Goal: Information Seeking & Learning: Learn about a topic

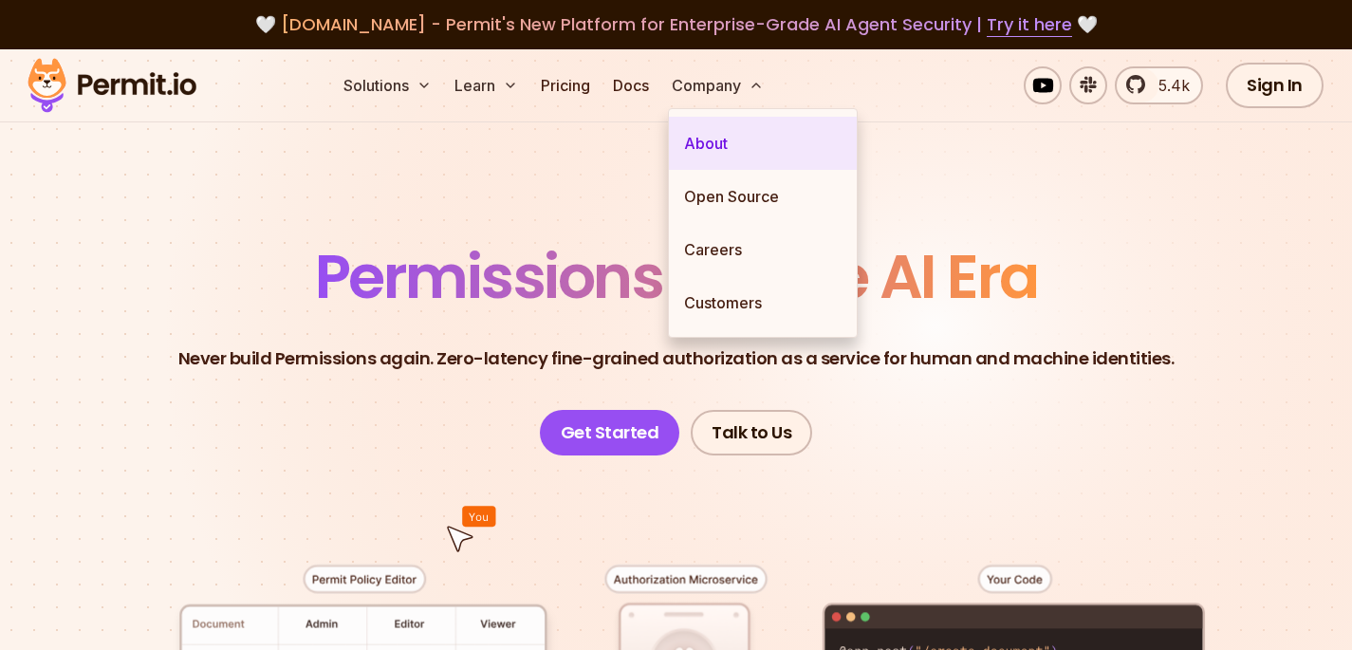
click at [808, 153] on link "About" at bounding box center [763, 143] width 188 height 53
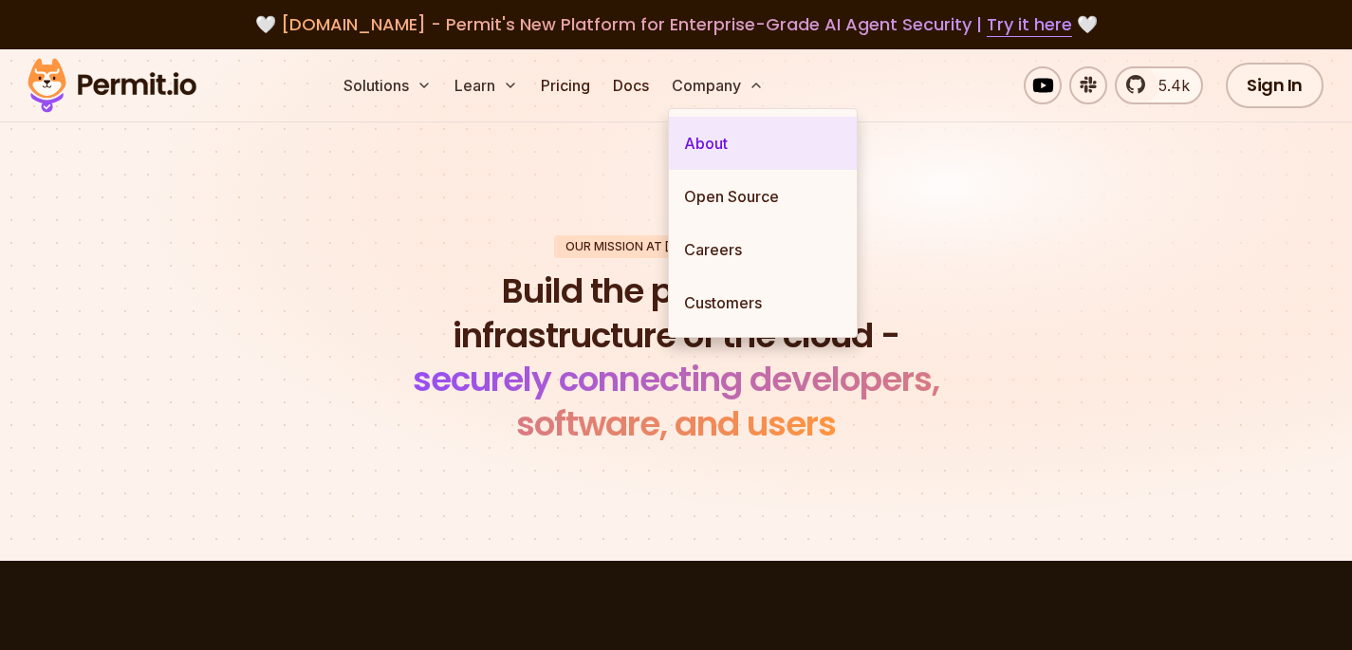
click at [747, 140] on link "About" at bounding box center [763, 143] width 188 height 53
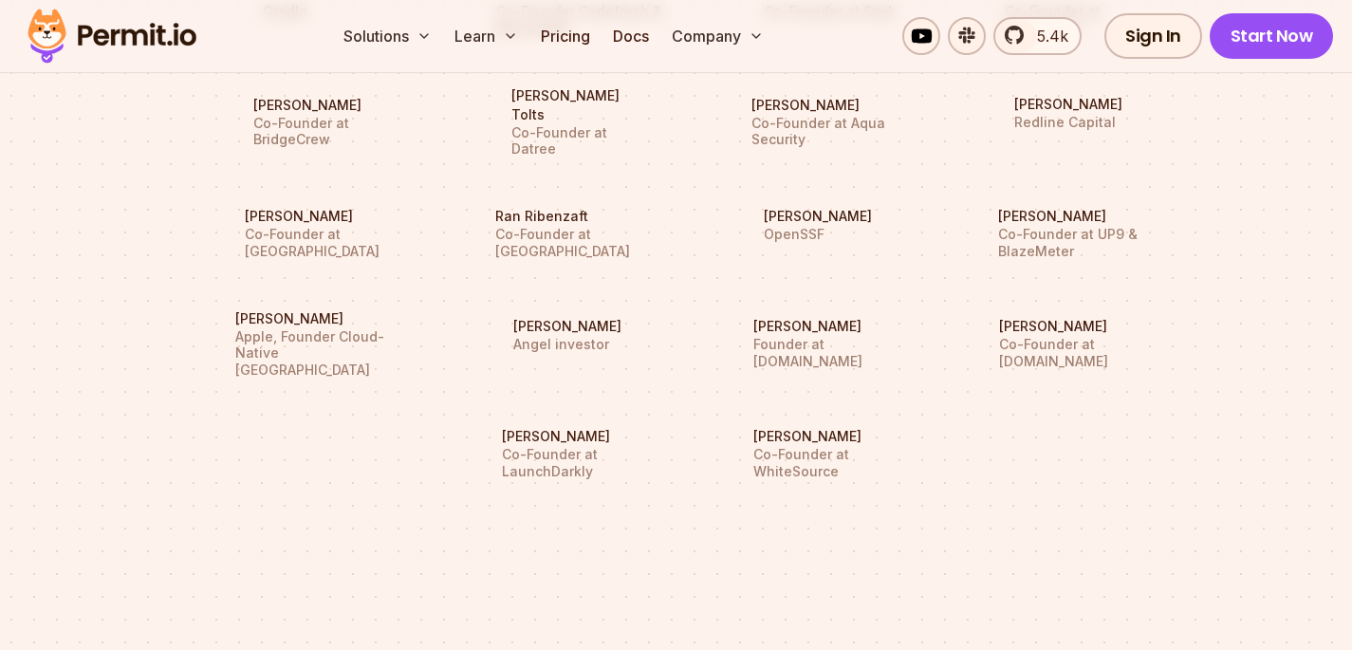
scroll to position [2121, 0]
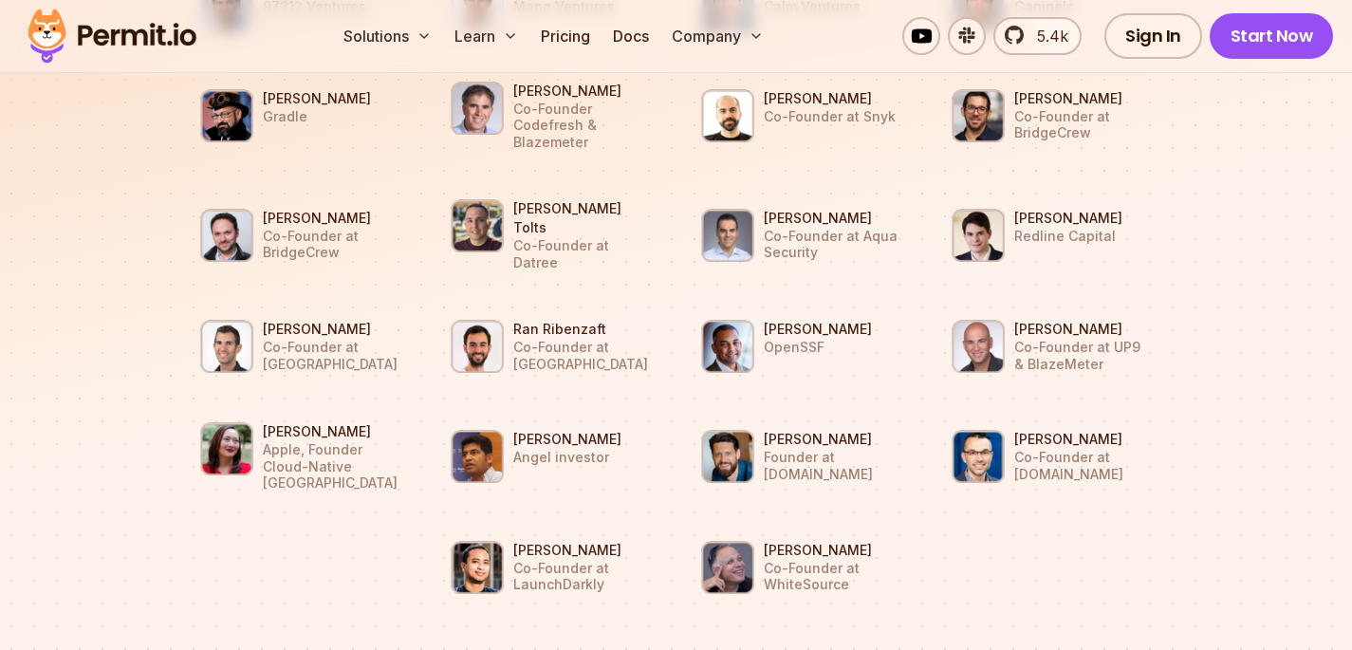
click at [1249, 385] on section "Supported by Dev Leaders [PERSON_NAME] NFX [PERSON_NAME] Scale VP [PERSON_NAME]…" at bounding box center [676, 121] width 1352 height 1183
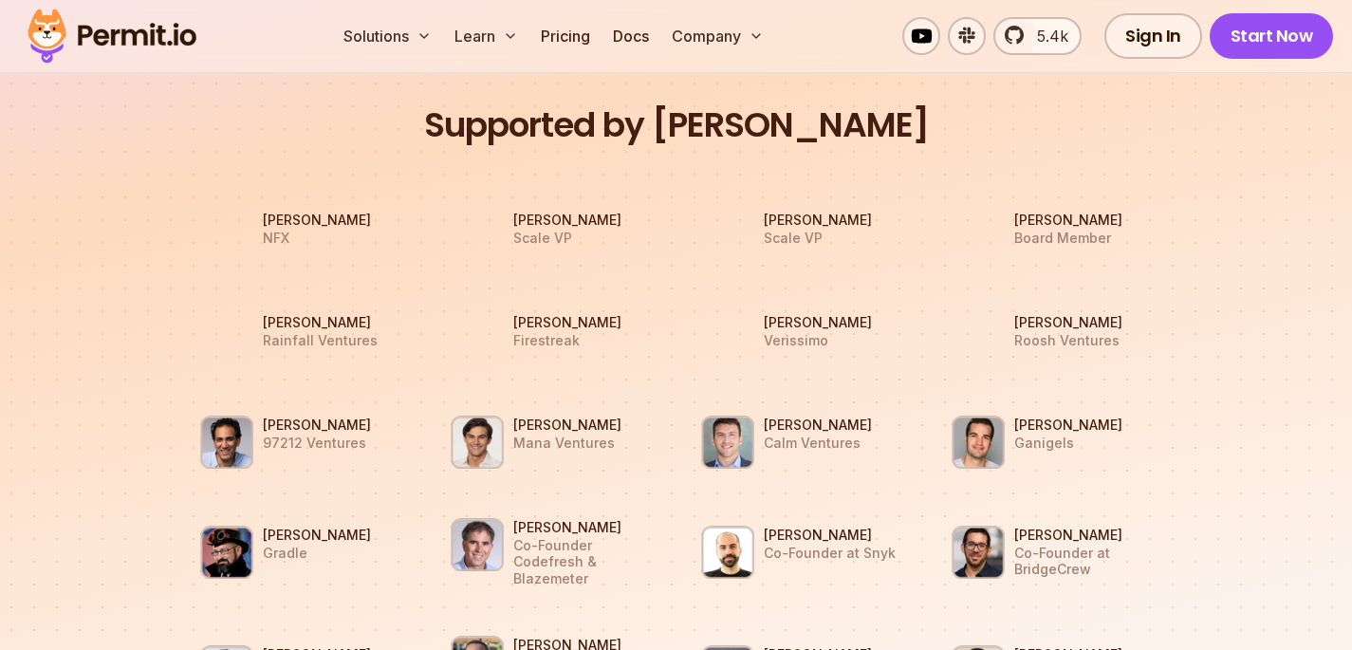
scroll to position [1636, 0]
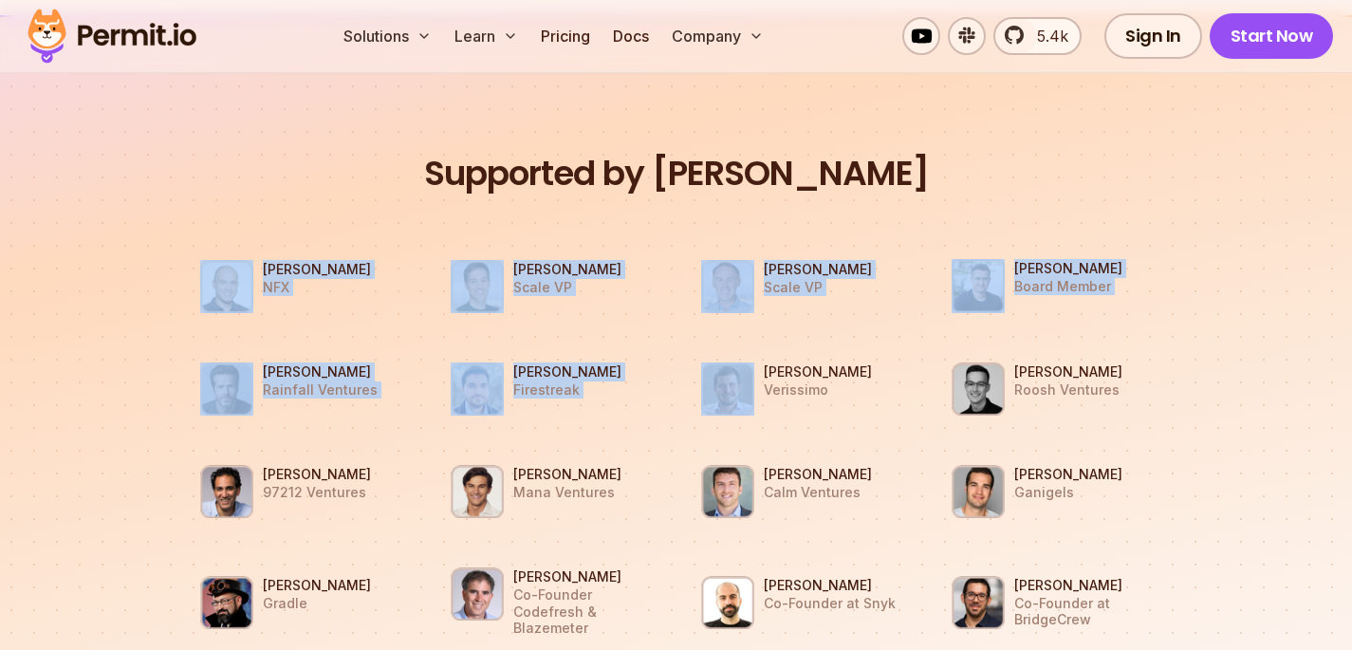
drag, startPoint x: 254, startPoint y: 262, endPoint x: 630, endPoint y: 366, distance: 389.9
click at [621, 366] on h3 "[PERSON_NAME]" at bounding box center [567, 371] width 108 height 19
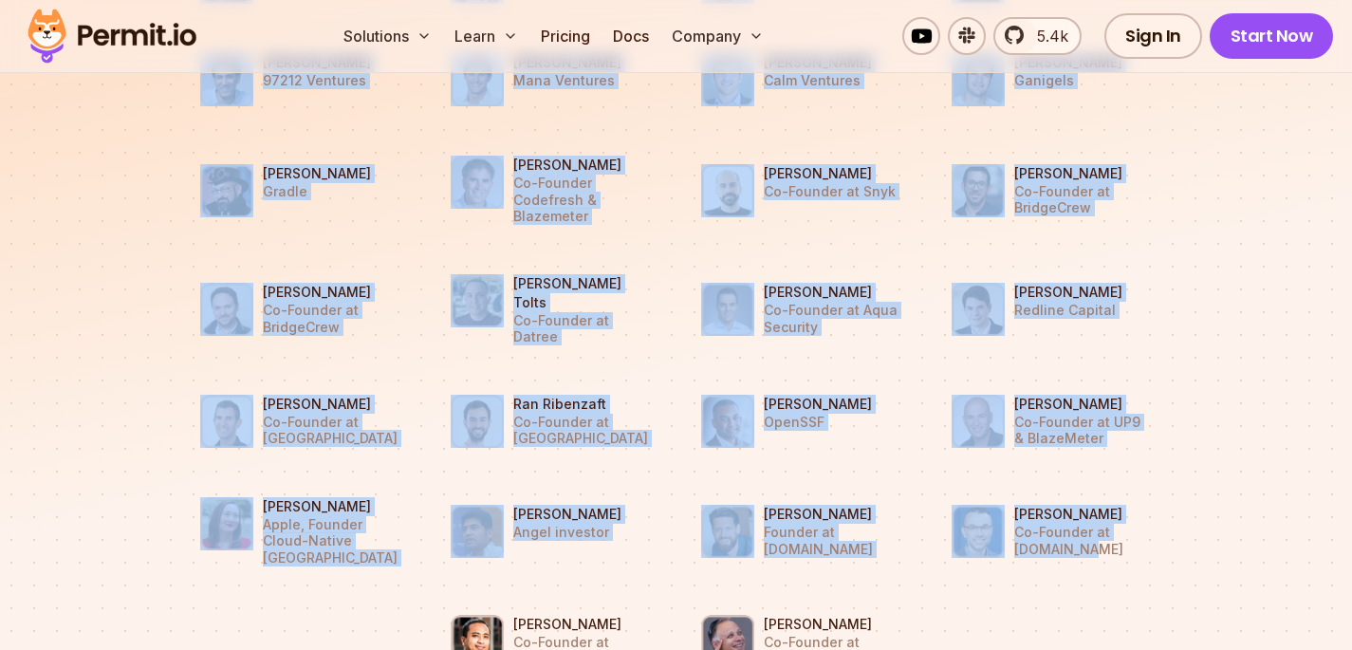
scroll to position [2135, 0]
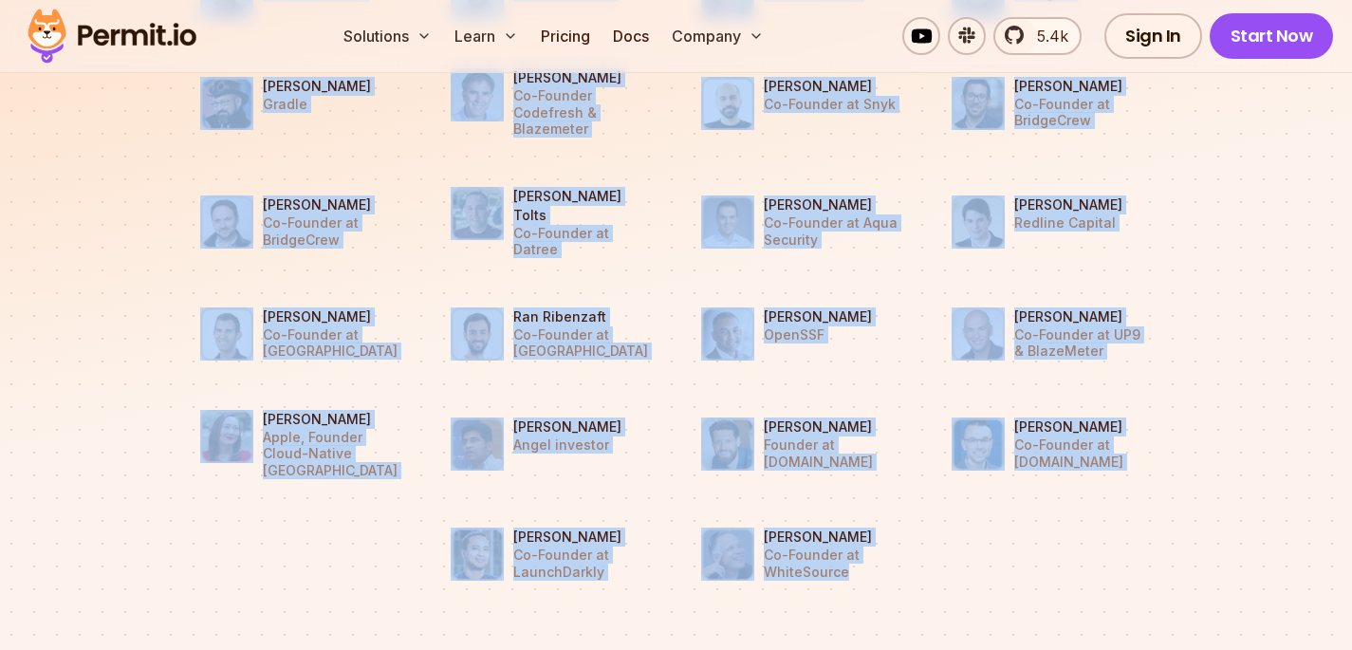
drag, startPoint x: 159, startPoint y: 249, endPoint x: 919, endPoint y: 540, distance: 813.4
click at [919, 540] on section "Supported by Dev Leaders [PERSON_NAME] NFX [PERSON_NAME] Scale VP [PERSON_NAME]…" at bounding box center [676, 108] width 1352 height 1185
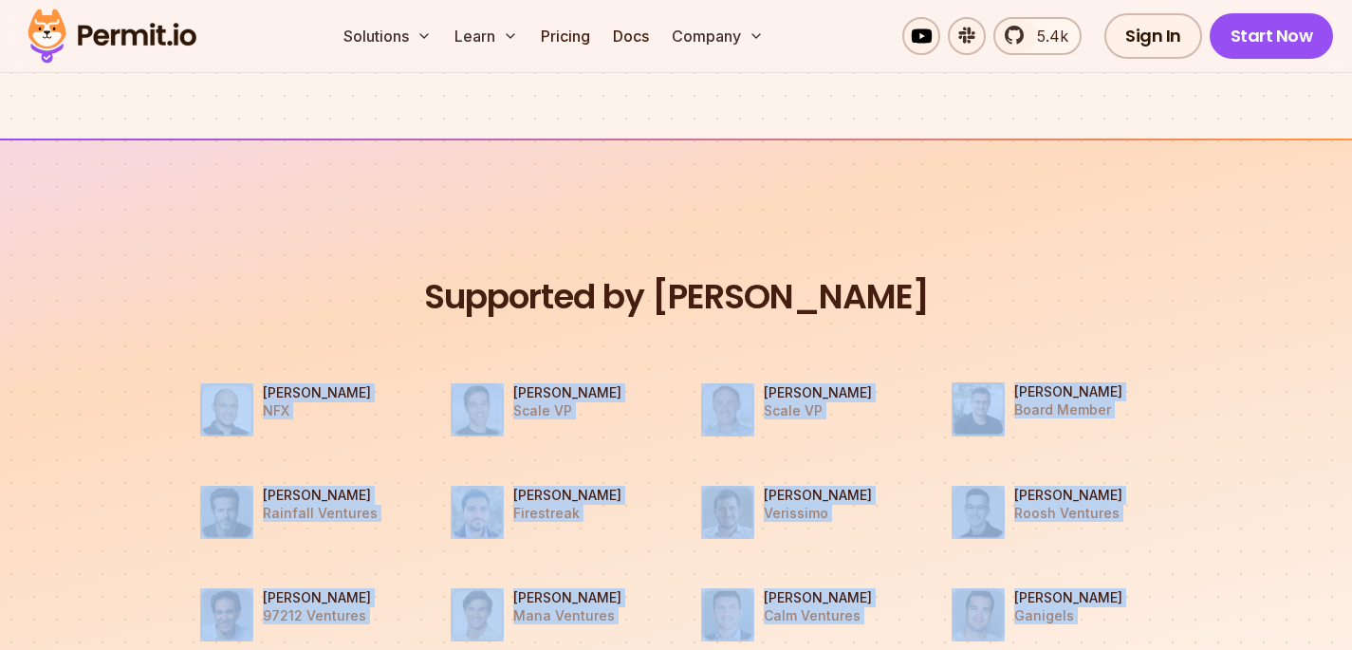
scroll to position [1415, 0]
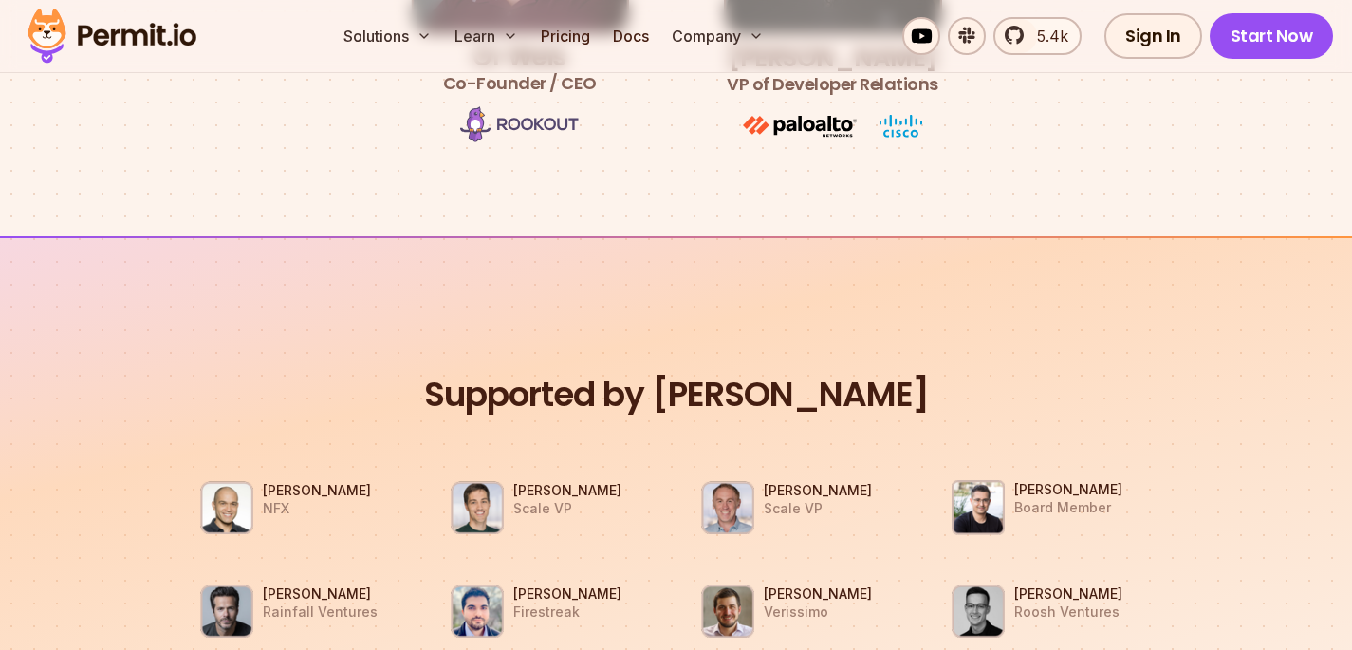
click at [801, 377] on h2 "Supported by [PERSON_NAME]" at bounding box center [676, 395] width 1009 height 45
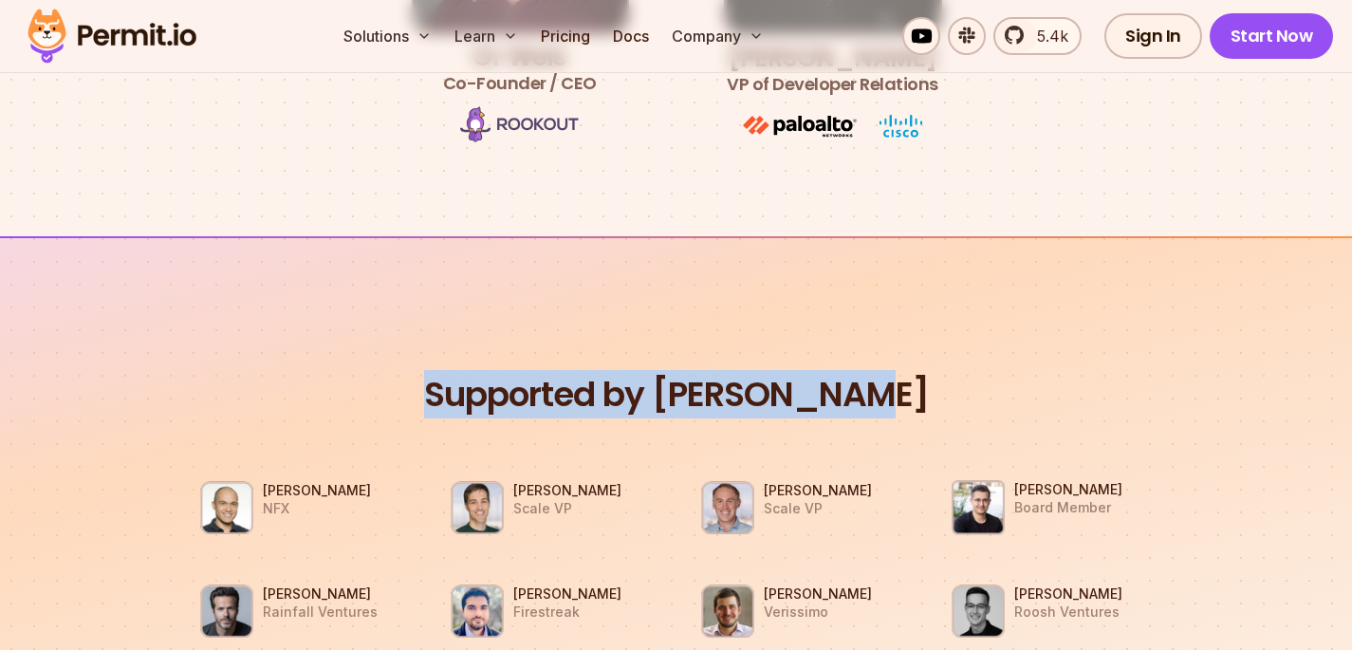
drag, startPoint x: 435, startPoint y: 386, endPoint x: 894, endPoint y: 387, distance: 458.2
click at [894, 387] on h2 "Supported by [PERSON_NAME]" at bounding box center [676, 395] width 1009 height 45
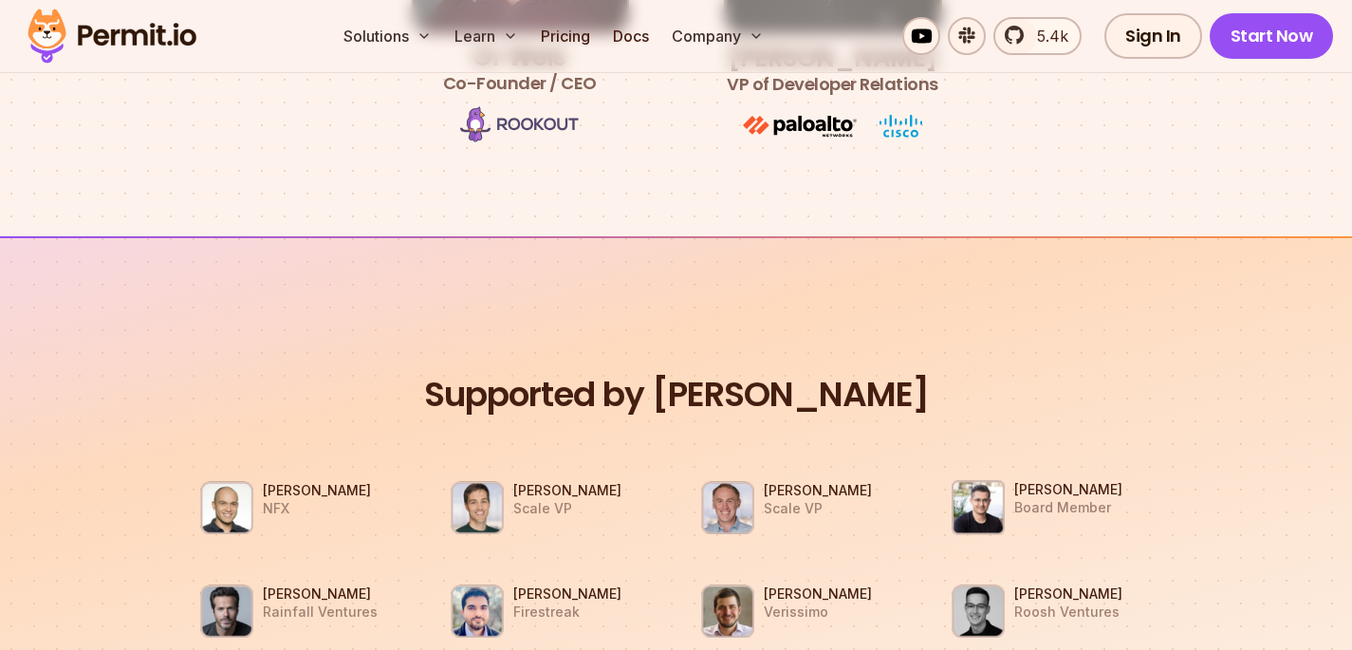
click at [898, 386] on h2 "Supported by [PERSON_NAME]" at bounding box center [676, 395] width 1009 height 45
click at [187, 475] on li "[PERSON_NAME] NFX" at bounding box center [301, 508] width 228 height 80
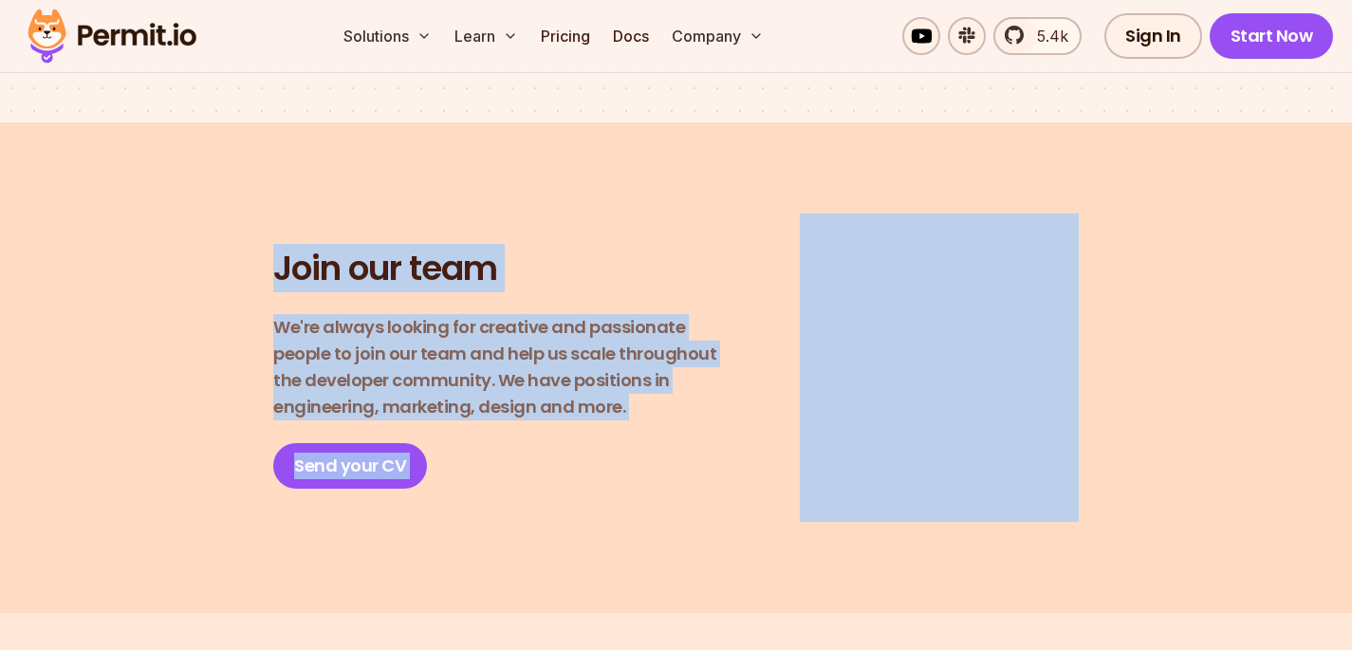
scroll to position [3601, 0]
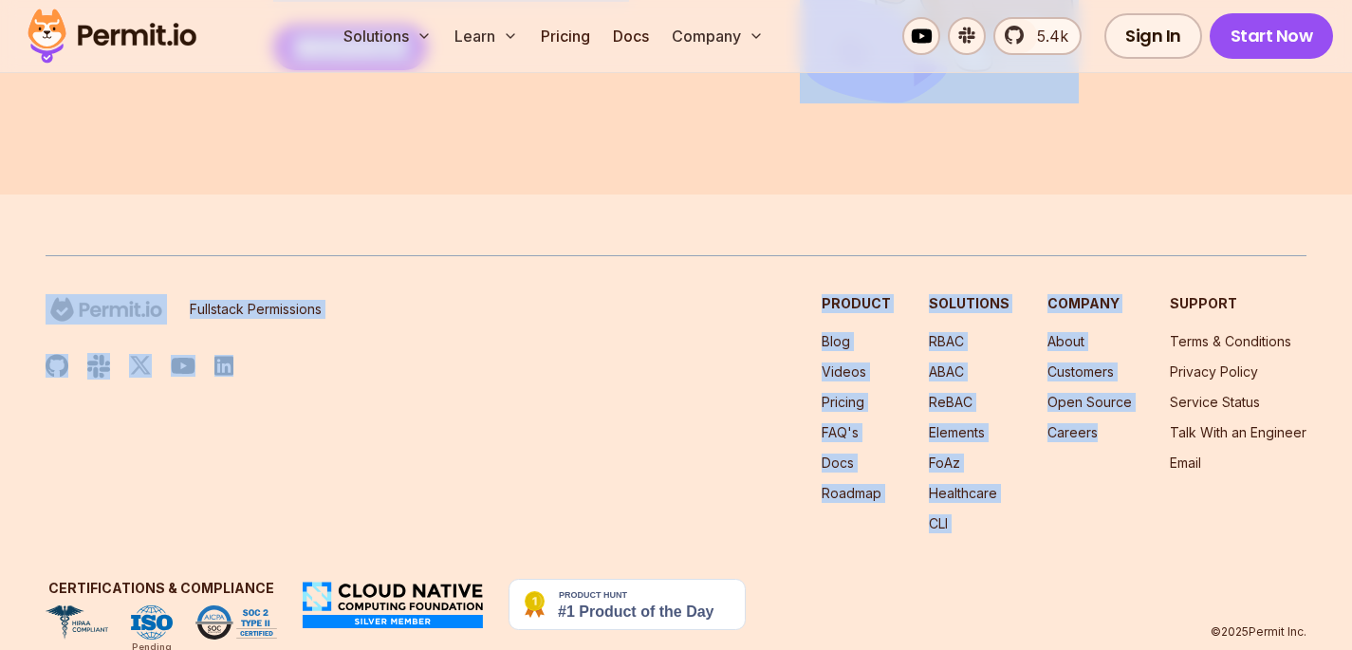
drag, startPoint x: 148, startPoint y: 466, endPoint x: 1074, endPoint y: 490, distance: 926.2
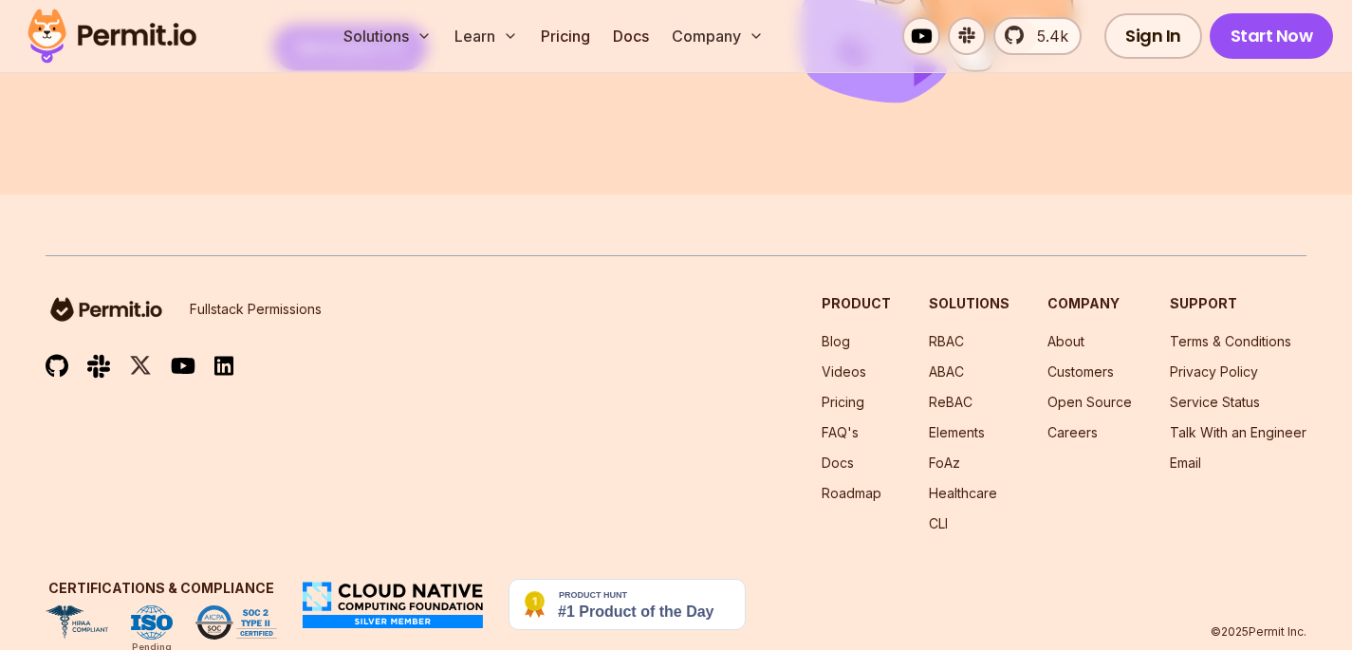
click at [1124, 579] on div "Certifications & Compliance Pending © 2025 Permit Inc." at bounding box center [676, 609] width 1261 height 61
